Goal: Task Accomplishment & Management: Manage account settings

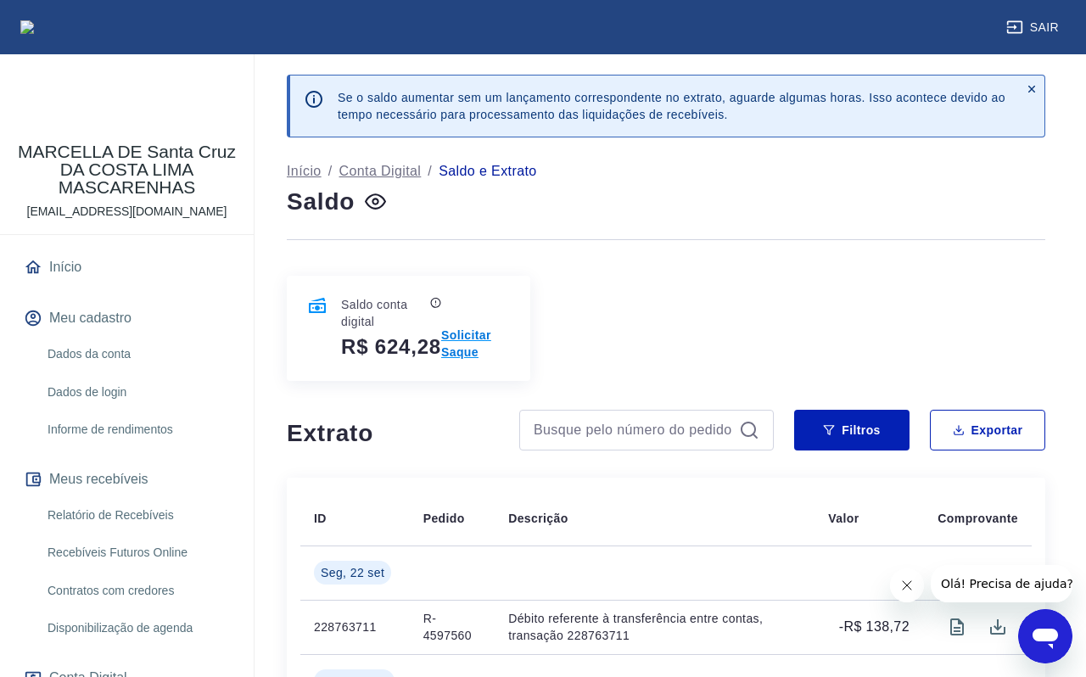
click at [458, 348] on p "Solicitar Saque" at bounding box center [475, 344] width 69 height 34
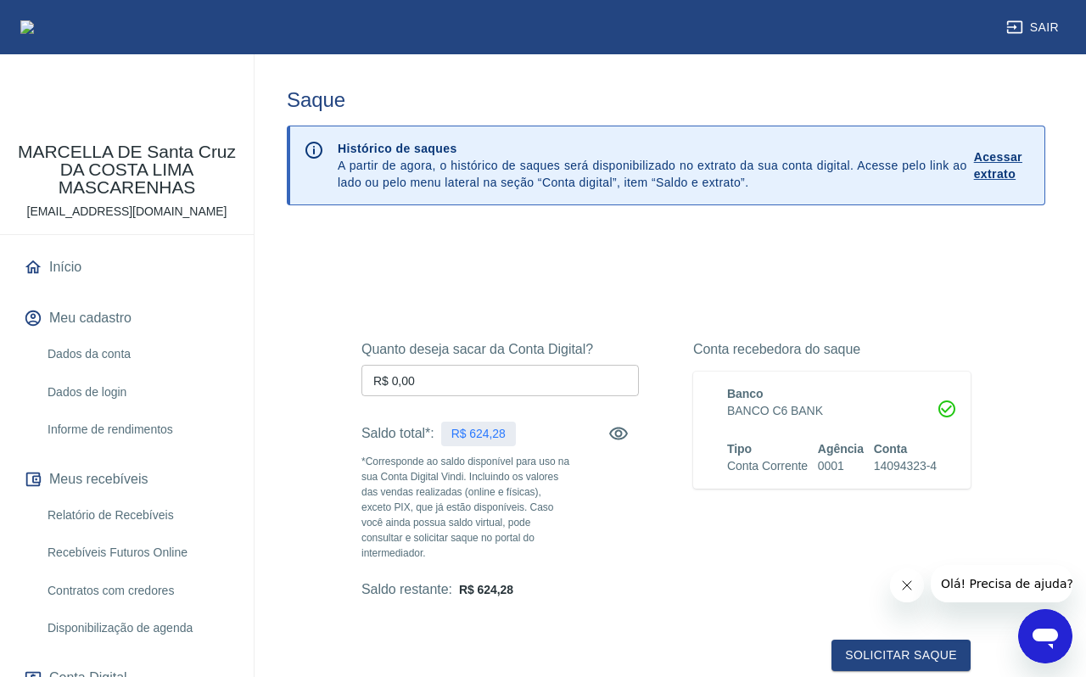
click at [446, 380] on input "R$ 0,00" at bounding box center [501, 380] width 278 height 31
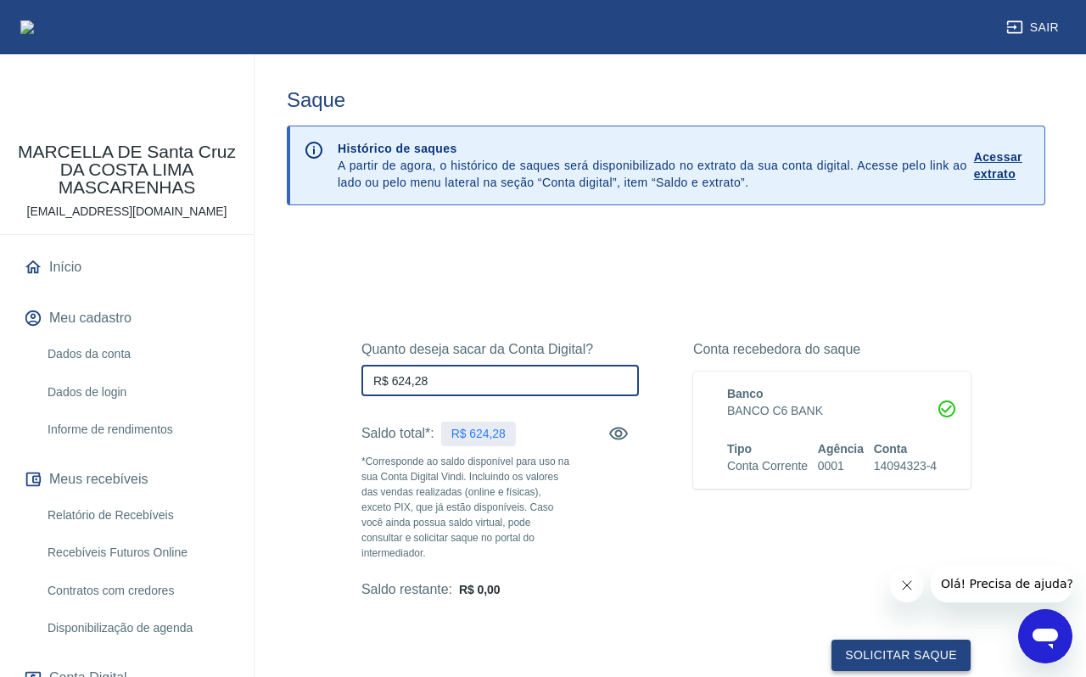
type input "R$ 624,28"
click at [899, 653] on button "Solicitar saque" at bounding box center [901, 655] width 139 height 31
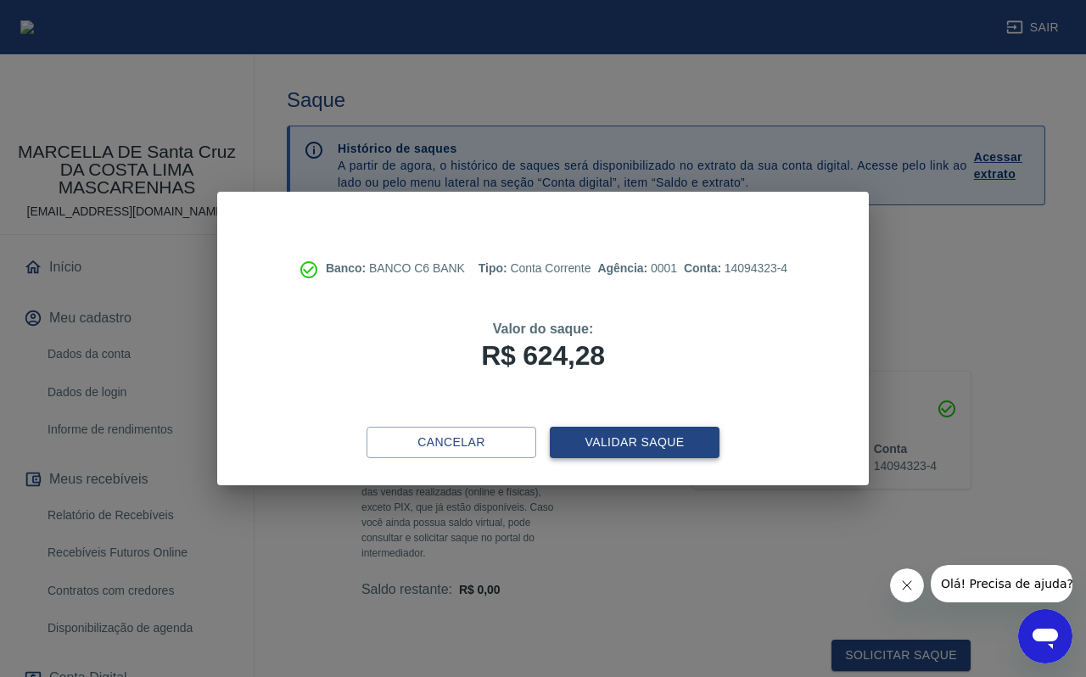
click at [646, 442] on button "Validar saque" at bounding box center [635, 442] width 170 height 31
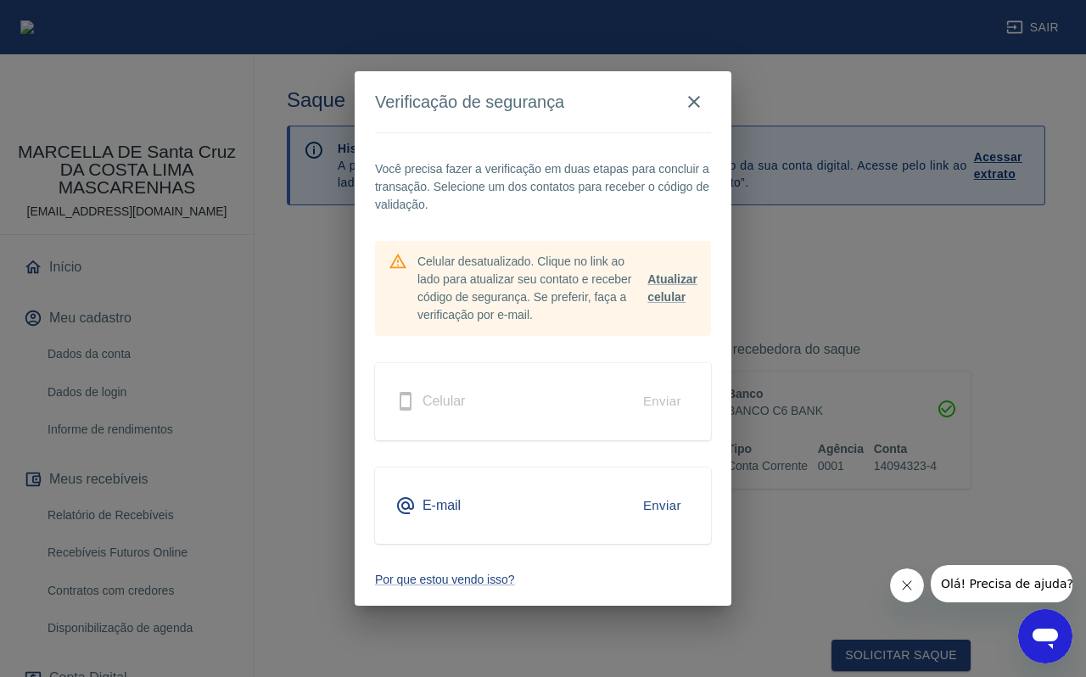
click at [663, 504] on button "Enviar" at bounding box center [662, 506] width 57 height 36
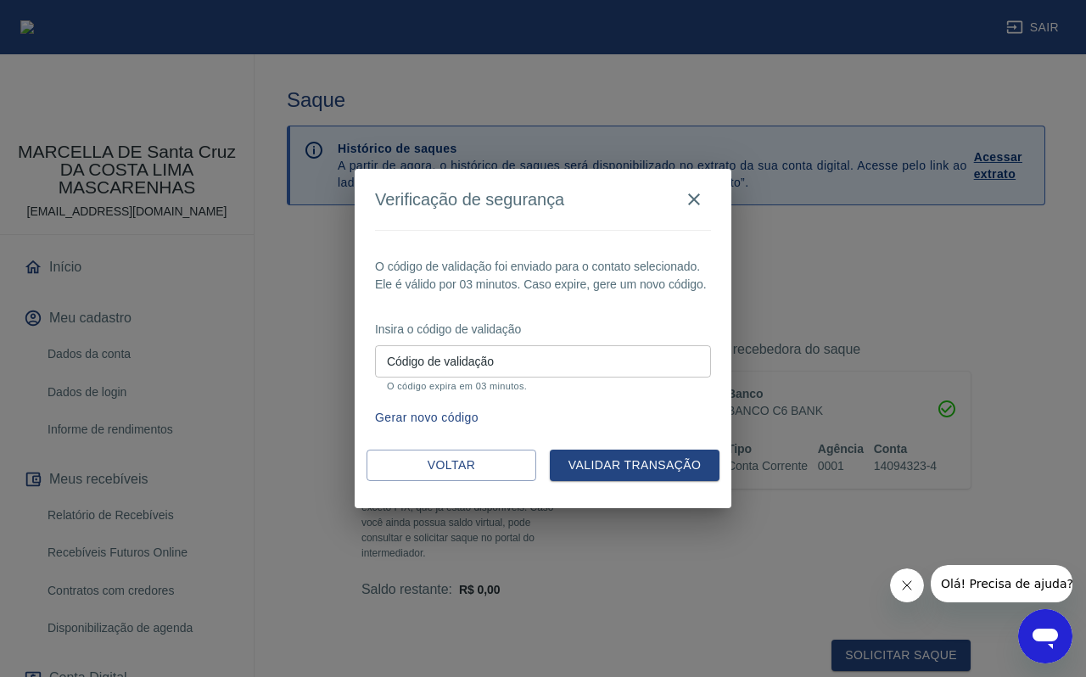
click at [484, 362] on div "Código de validação Código de validação O código expira em 03 minutos." at bounding box center [543, 368] width 336 height 46
type input "351737"
click at [629, 460] on button "Validar transação" at bounding box center [635, 465] width 170 height 31
